Goal: Task Accomplishment & Management: Complete application form

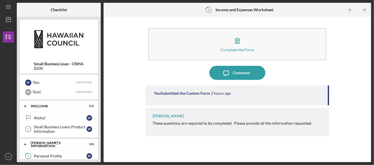
scroll to position [82, 0]
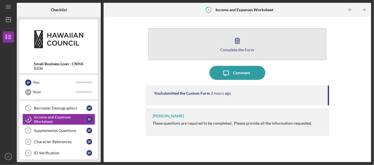
click at [217, 40] on button "Complete the Form Form" at bounding box center [238, 44] width 178 height 32
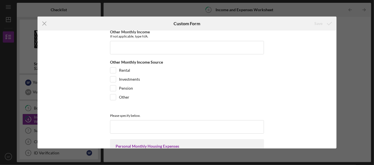
scroll to position [112, 0]
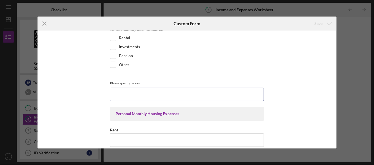
drag, startPoint x: 165, startPoint y: 91, endPoint x: 165, endPoint y: 106, distance: 14.9
click at [165, 91] on input at bounding box center [187, 94] width 154 height 13
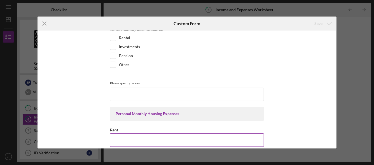
click at [163, 140] on input "Rent" at bounding box center [187, 139] width 154 height 13
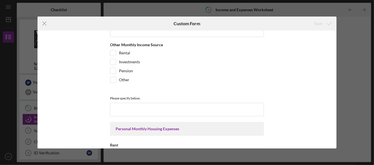
scroll to position [168, 0]
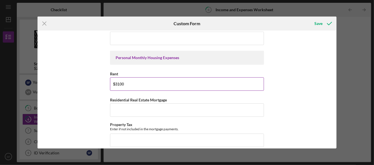
type input "$3100"
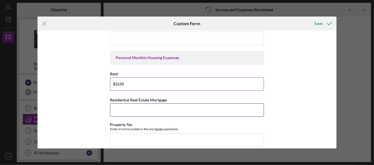
scroll to position [280, 0]
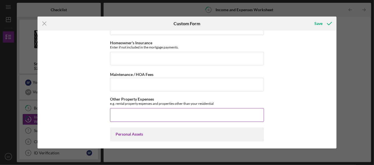
click at [143, 114] on input "Other Property Expenses" at bounding box center [187, 114] width 154 height 13
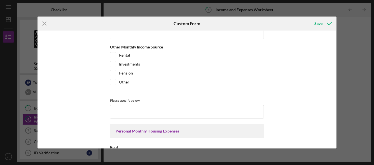
scroll to position [0, 0]
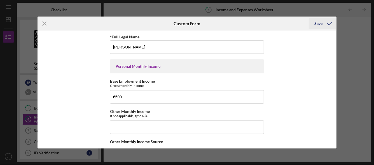
click at [316, 26] on div "Save" at bounding box center [319, 23] width 8 height 11
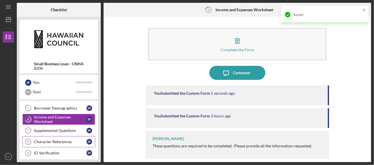
click at [63, 143] on link "Character References 8 Character References S F" at bounding box center [58, 141] width 73 height 11
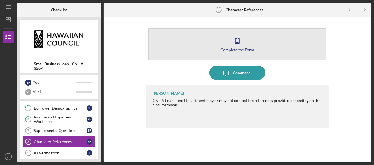
click at [206, 42] on button "Complete the Form Form" at bounding box center [238, 44] width 178 height 32
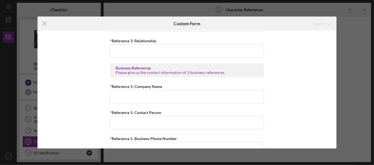
scroll to position [296, 0]
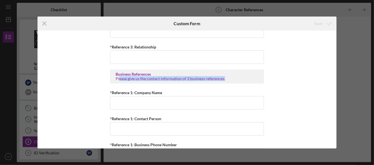
drag, startPoint x: 118, startPoint y: 75, endPoint x: 234, endPoint y: 80, distance: 115.8
click at [234, 80] on div "Business References Please give us the contact information of 3 business refere…" at bounding box center [187, 76] width 154 height 14
click at [44, 25] on icon "Icon/Menu Close" at bounding box center [45, 24] width 14 height 14
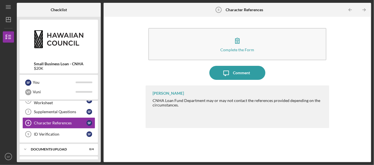
scroll to position [110, 0]
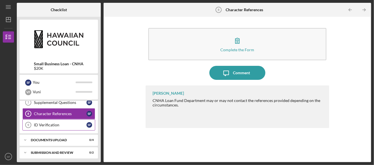
click at [45, 123] on div "ID Verification" at bounding box center [60, 125] width 53 height 4
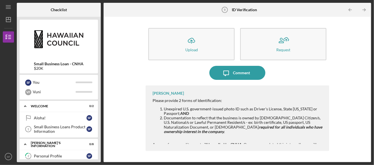
click at [363, 16] on icon "Icon/Table Pagination Arrow" at bounding box center [364, 10] width 13 height 13
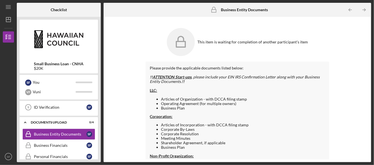
scroll to position [129, 0]
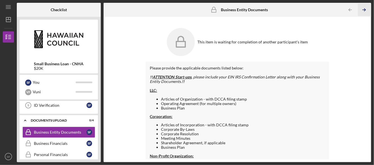
click at [364, 14] on icon "Icon/Table Pagination Arrow" at bounding box center [364, 10] width 13 height 13
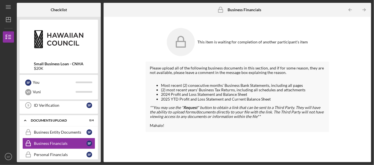
click at [364, 14] on icon "Icon/Table Pagination Arrow" at bounding box center [364, 10] width 13 height 13
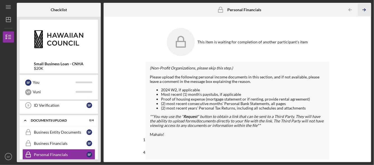
click at [364, 14] on icon "Icon/Table Pagination Arrow" at bounding box center [364, 10] width 13 height 13
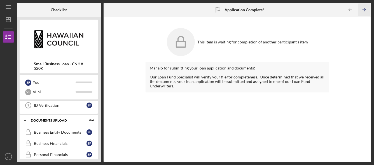
click at [364, 14] on icon "Icon/Table Pagination Arrow" at bounding box center [364, 10] width 13 height 13
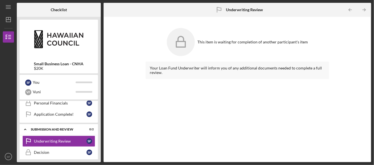
scroll to position [182, 0]
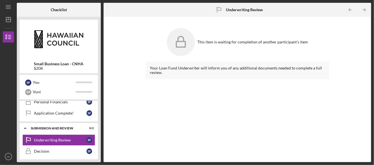
click at [364, 14] on icon "Icon/Table Pagination Arrow" at bounding box center [364, 10] width 13 height 13
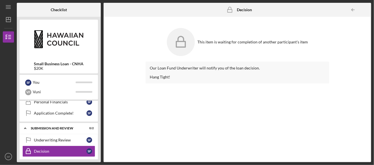
click at [364, 14] on div at bounding box center [365, 9] width 11 height 11
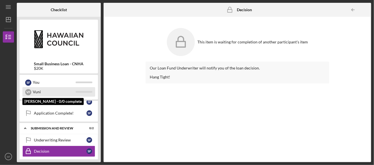
click at [70, 93] on div "Vuni" at bounding box center [54, 92] width 43 height 10
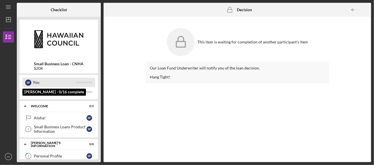
click at [82, 82] on div at bounding box center [84, 83] width 17 height 2
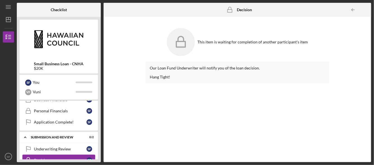
scroll to position [182, 0]
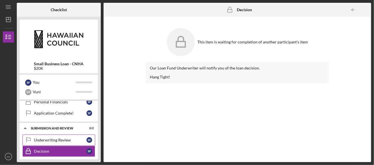
click at [74, 138] on div "Underwriting Review" at bounding box center [60, 140] width 53 height 4
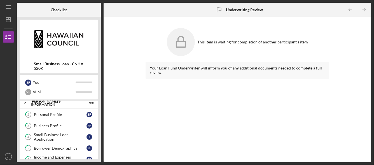
scroll to position [14, 0]
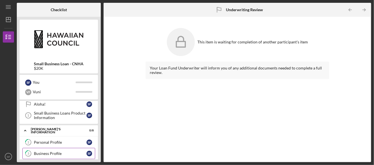
click at [48, 155] on link "3 Business Profile S F" at bounding box center [58, 153] width 73 height 11
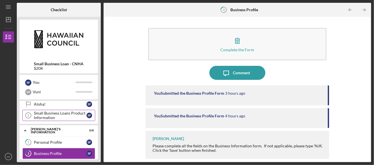
click at [74, 116] on div "Small Business Loans Product Information" at bounding box center [60, 115] width 53 height 9
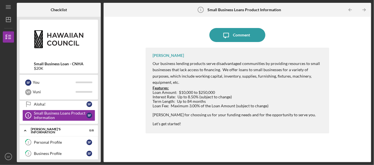
click at [207, 99] on div "Term Length: Up to 84 months" at bounding box center [238, 101] width 171 height 4
click at [37, 138] on link "2 Personal Profile S F" at bounding box center [58, 142] width 73 height 11
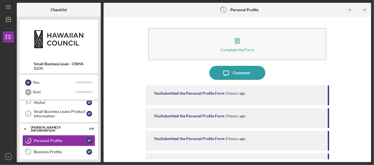
scroll to position [14, 0]
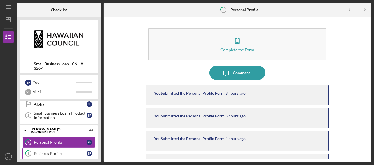
click at [40, 154] on div "Business Profile" at bounding box center [60, 153] width 53 height 4
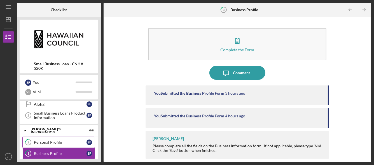
click at [42, 139] on link "2 Personal Profile S F" at bounding box center [58, 142] width 73 height 11
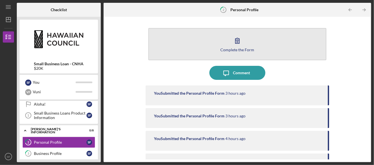
click at [248, 38] on button "Complete the Form Form" at bounding box center [238, 44] width 178 height 32
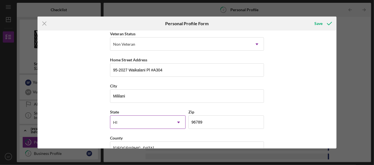
scroll to position [95, 0]
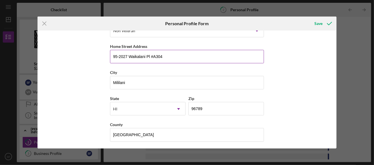
click at [175, 56] on input "95-2027 Waikalani Pl #A304" at bounding box center [187, 56] width 154 height 13
drag, startPoint x: 175, startPoint y: 56, endPoint x: 175, endPoint y: 60, distance: 4.5
click at [175, 60] on input "95-2027 Waikalani Pl #A304" at bounding box center [187, 56] width 154 height 13
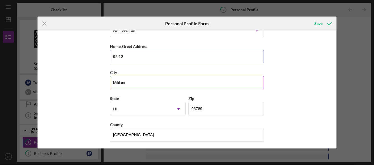
type input "[STREET_ADDRESS]"
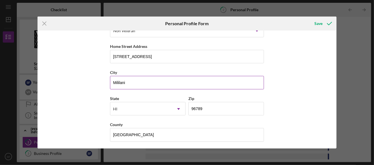
click at [148, 85] on input "Mililani" at bounding box center [187, 82] width 154 height 13
type input "Kapolei"
type input "96707"
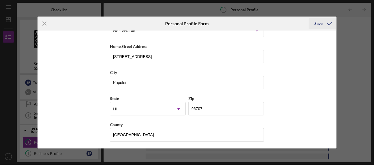
click at [325, 24] on icon "submit" at bounding box center [330, 24] width 14 height 14
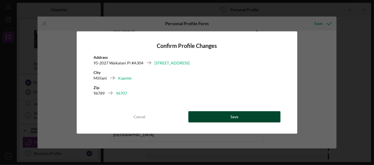
click at [238, 115] on div "Save" at bounding box center [235, 116] width 8 height 11
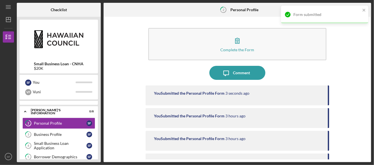
scroll to position [41, 0]
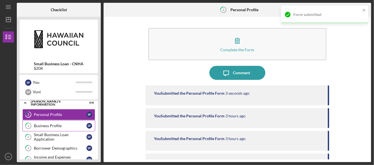
click at [59, 127] on link "3 Business Profile S F" at bounding box center [58, 125] width 73 height 11
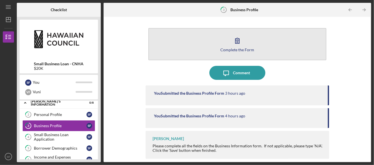
click at [244, 34] on button "Complete the Form Form" at bounding box center [238, 44] width 178 height 32
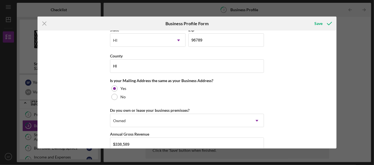
scroll to position [476, 0]
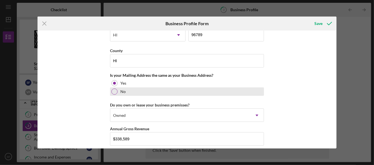
click at [118, 89] on div "No" at bounding box center [187, 91] width 154 height 8
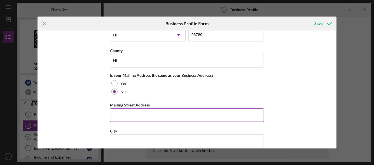
click at [131, 111] on input "Mailing Street Address" at bounding box center [187, 114] width 154 height 13
type input "Po Box 701295"
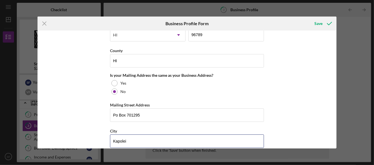
type input "Kapolei"
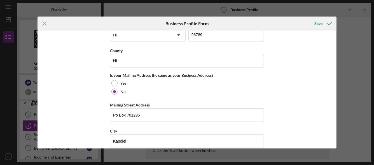
scroll to position [551, 0]
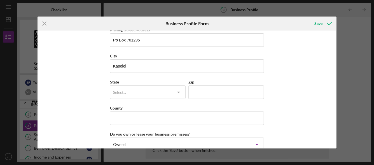
type input "h"
click at [135, 88] on div "BC" at bounding box center [141, 92] width 62 height 13
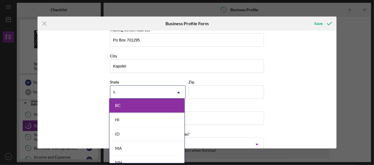
type input "hi"
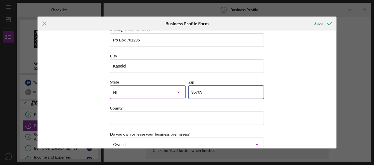
type input "96709"
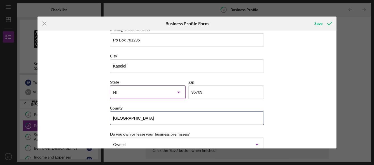
type input "[GEOGRAPHIC_DATA]"
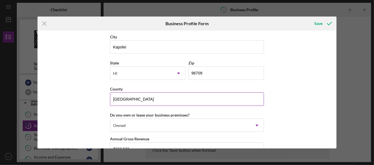
scroll to position [579, 0]
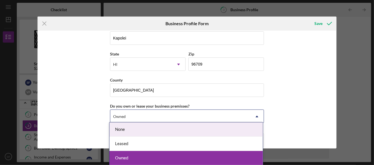
click at [137, 117] on div "Owned" at bounding box center [180, 116] width 140 height 13
click at [166, 126] on div "None" at bounding box center [187, 129] width 154 height 14
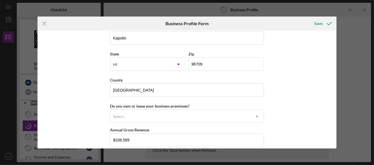
click at [97, 122] on div "Business Name Tradewinds Transport [US_STATE] LLC DBA Business Start Date [DATE…" at bounding box center [188, 90] width 300 height 118
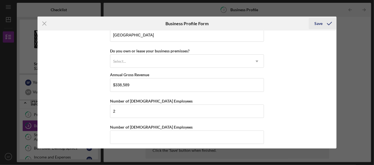
click at [328, 25] on icon "submit" at bounding box center [330, 24] width 14 height 14
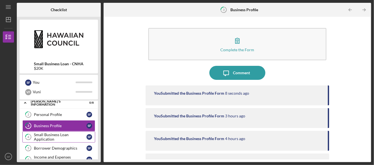
click at [51, 135] on div "Small Business Loan Application" at bounding box center [60, 137] width 53 height 9
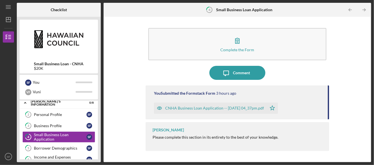
click at [200, 108] on div "CNHA Business Loan Application -- [DATE] 04_37pm.pdf" at bounding box center [214, 108] width 99 height 4
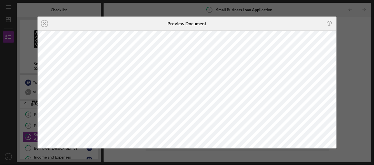
click at [344, 37] on div "Icon/Close Preview Document Icon/Download" at bounding box center [187, 82] width 374 height 165
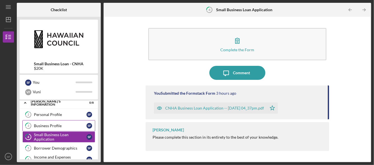
scroll to position [14, 0]
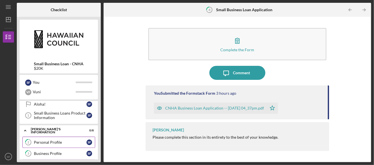
click at [48, 141] on div "Personal Profile" at bounding box center [60, 142] width 53 height 4
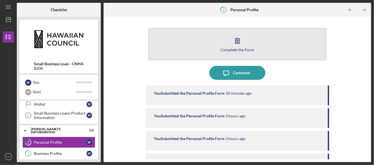
click at [250, 48] on div "Complete the Form" at bounding box center [238, 50] width 34 height 4
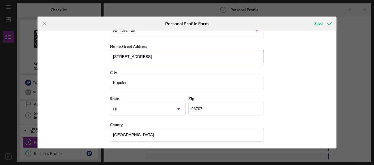
drag, startPoint x: 177, startPoint y: 55, endPoint x: 0, endPoint y: 33, distance: 178.1
click at [0, 33] on div "Icon/Menu Close Personal Profile Form Save First Name [PERSON_NAME] Middle Name…" at bounding box center [187, 82] width 374 height 165
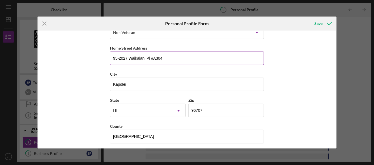
click at [170, 58] on input "95-2027 Waikalani Pl #A304" at bounding box center [187, 58] width 154 height 13
type input "92"
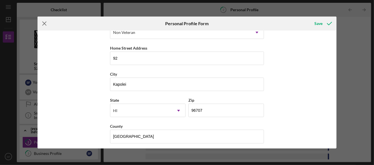
click at [40, 24] on icon "Icon/Menu Close" at bounding box center [45, 24] width 14 height 14
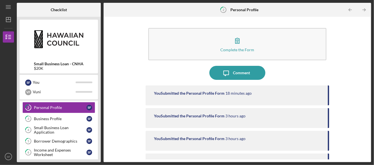
scroll to position [41, 0]
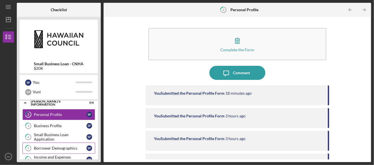
click at [51, 146] on div "Borrower Demographics" at bounding box center [60, 148] width 53 height 4
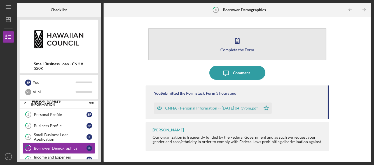
click at [251, 45] on button "Complete the Form Form" at bounding box center [238, 44] width 178 height 32
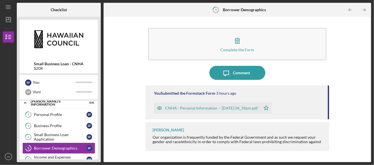
click at [195, 106] on div "CNHA - Personal Information -- [DATE] 04_39pm.pdf" at bounding box center [207, 108] width 107 height 11
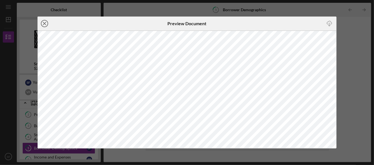
click at [44, 21] on icon "Icon/Close" at bounding box center [45, 24] width 14 height 14
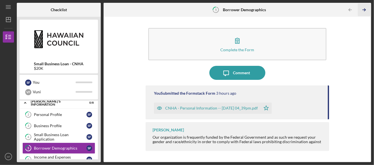
click at [367, 10] on icon "Icon/Table Pagination Arrow" at bounding box center [364, 10] width 13 height 13
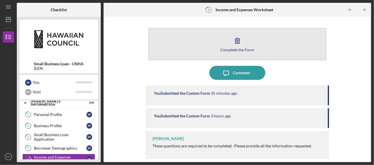
click at [243, 47] on icon "button" at bounding box center [238, 41] width 14 height 14
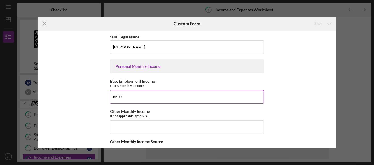
click at [129, 97] on input "6500" at bounding box center [187, 96] width 154 height 13
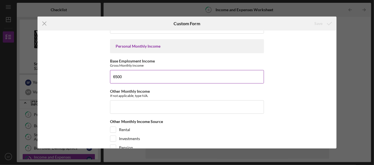
scroll to position [28, 0]
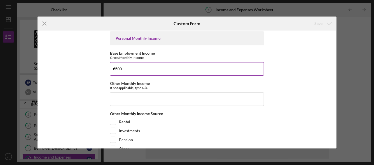
click at [117, 68] on input "6500" at bounding box center [187, 68] width 154 height 13
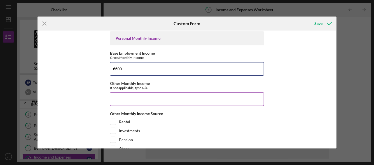
type input "6600"
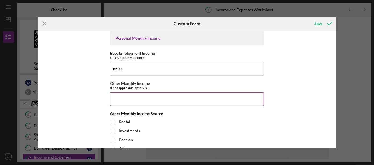
click at [136, 88] on div "If not applicable, type N/A." at bounding box center [187, 88] width 154 height 4
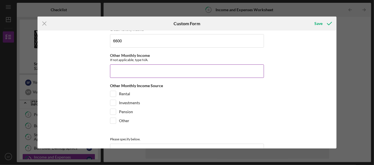
click at [153, 76] on input "Other Monthly Income" at bounding box center [187, 70] width 154 height 13
type input "N/A"
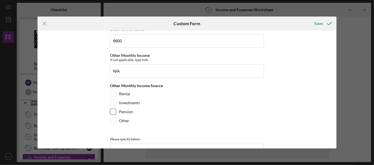
scroll to position [112, 0]
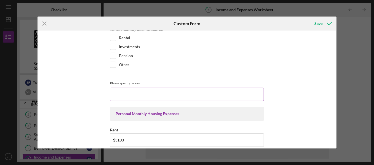
click at [138, 95] on input at bounding box center [187, 94] width 154 height 13
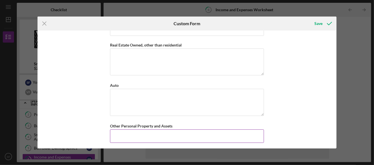
scroll to position [476, 0]
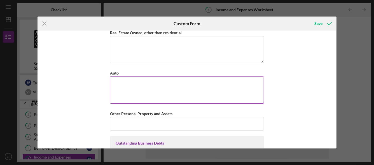
click at [161, 90] on textarea "Auto" at bounding box center [187, 89] width 154 height 27
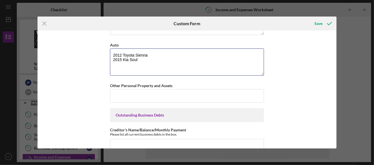
scroll to position [527, 0]
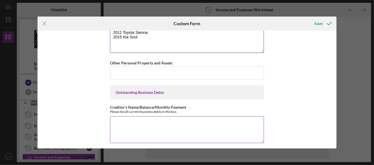
type textarea "2012 Toyota Sienna 2015 Kia Soul"
click at [142, 122] on textarea "Creditor's Name/Balance/Monthly Payment" at bounding box center [187, 129] width 154 height 27
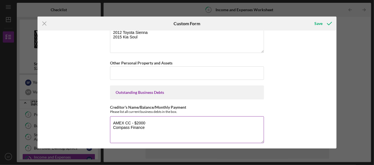
click at [129, 124] on textarea "AMEX CC - $2000 Compass Finance" at bounding box center [187, 129] width 154 height 27
type textarea "AMEX CC - $2000 Compass Equipment Finance - $"
